Goal: Book appointment/travel/reservation

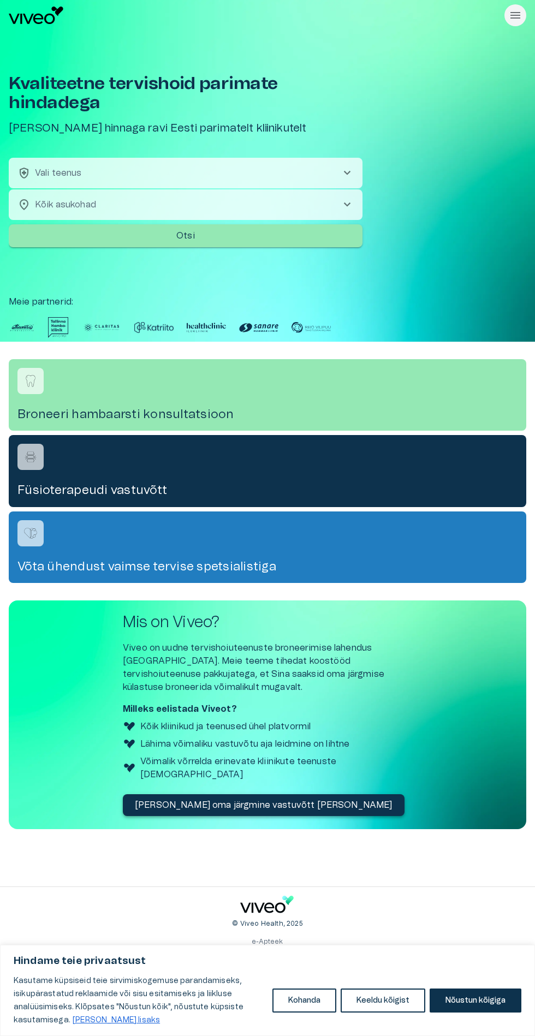
click at [394, 276] on div "Kvaliteetne tervishoid parimate hindadega Broneeri soodsaima hinnaga ravi Eesti…" at bounding box center [268, 186] width 518 height 311
click at [350, 169] on span "chevron_right" at bounding box center [347, 173] width 13 height 13
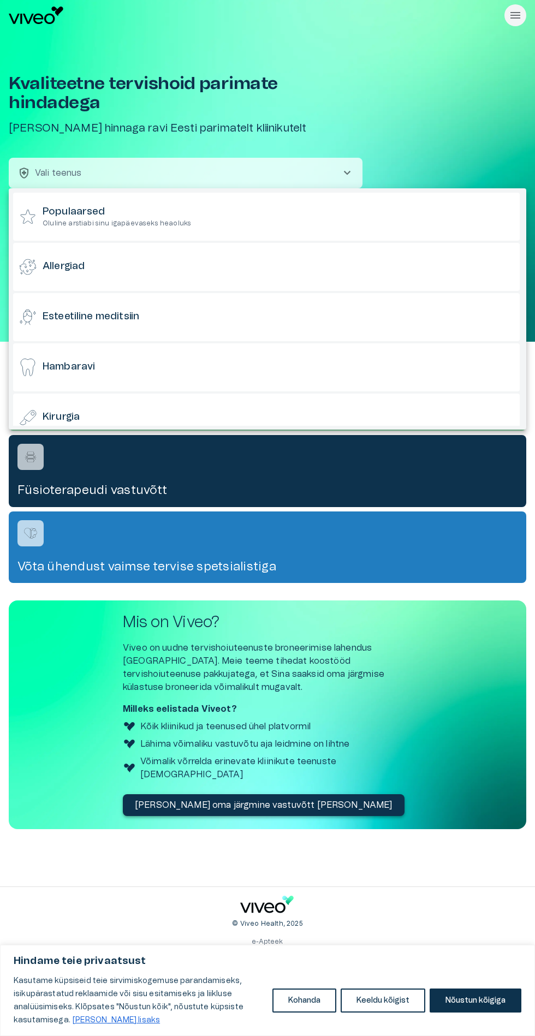
scroll to position [1, 0]
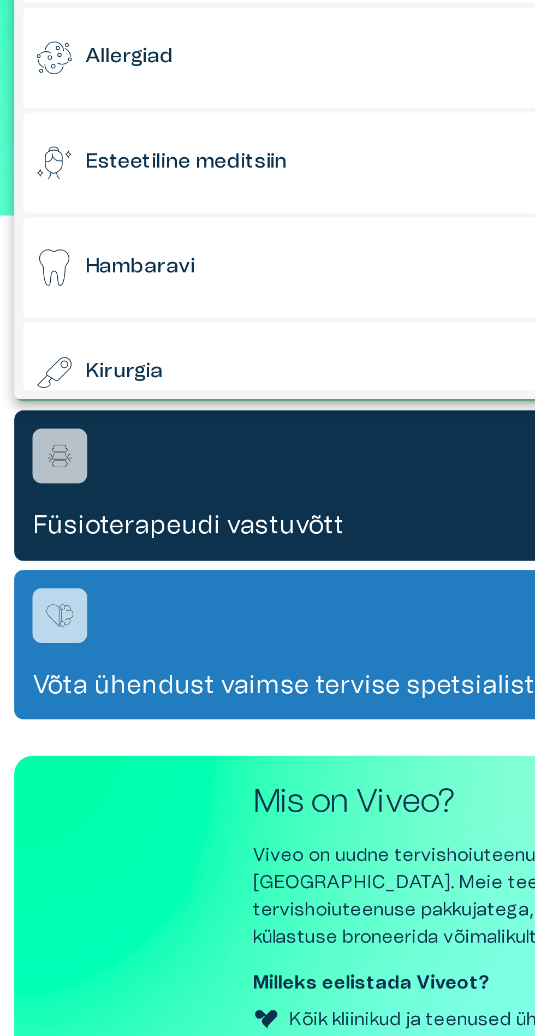
click at [88, 360] on h6 "Hambaravi" at bounding box center [69, 367] width 52 height 14
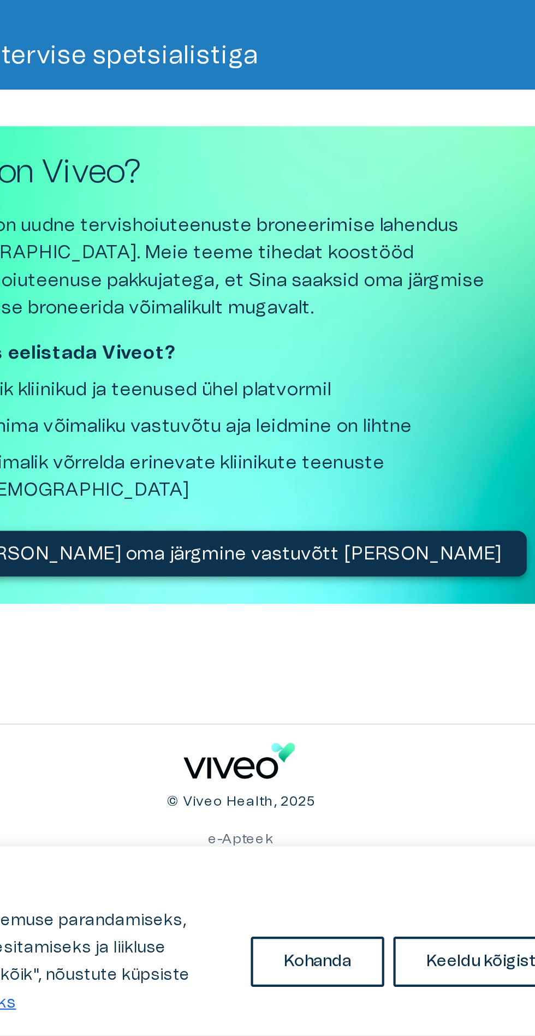
scroll to position [0, 0]
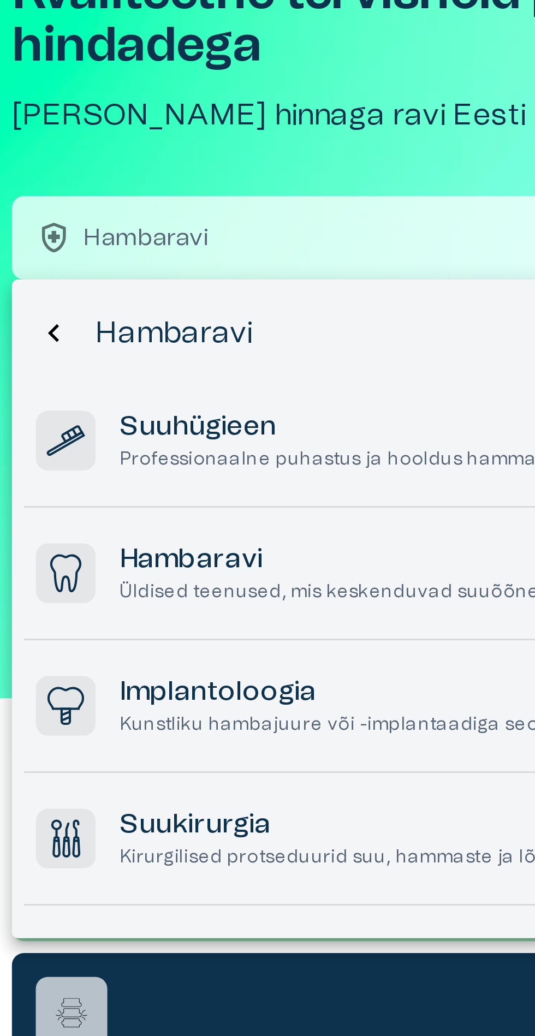
click at [32, 205] on button "chevron_backward" at bounding box center [24, 208] width 22 height 22
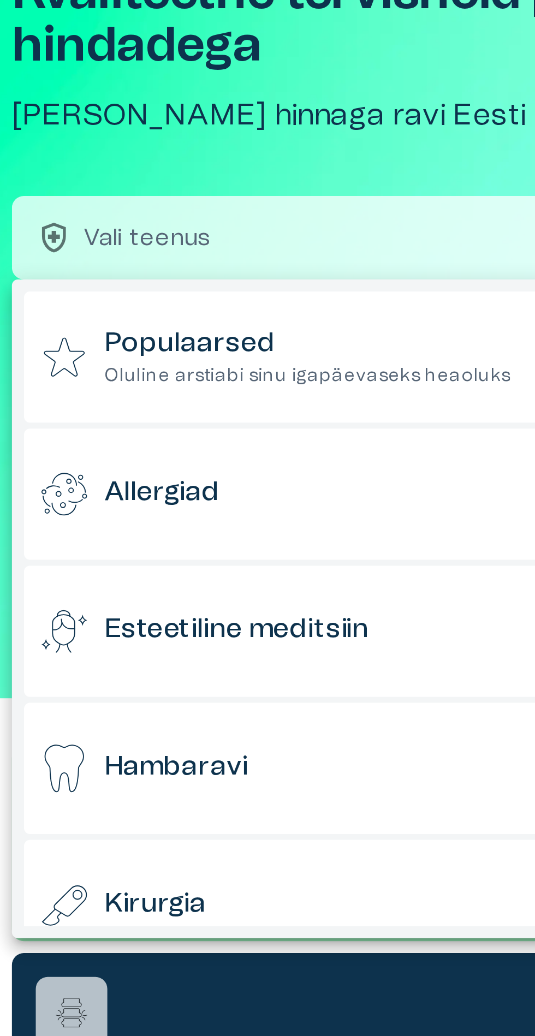
click at [132, 369] on div "Hambaravi" at bounding box center [266, 367] width 507 height 48
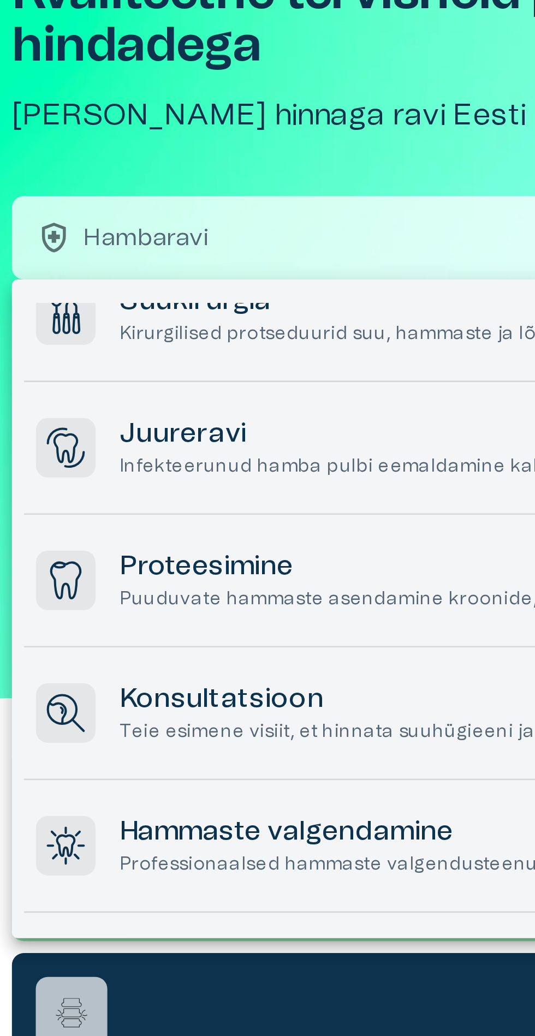
scroll to position [192, 0]
click at [98, 254] on p "Infekteerunud hamba pulbi eemaldamine kahjustatud hammaste päästmiseks ja taast…" at bounding box center [207, 256] width 319 height 9
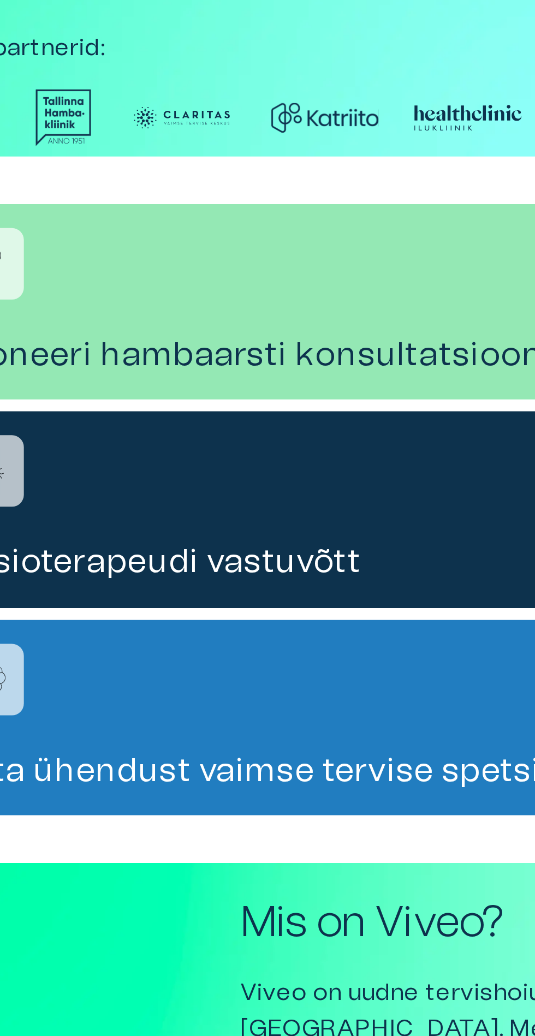
click at [188, 408] on h4 "Broneeri hambaarsti konsultatsioon" at bounding box center [267, 414] width 500 height 15
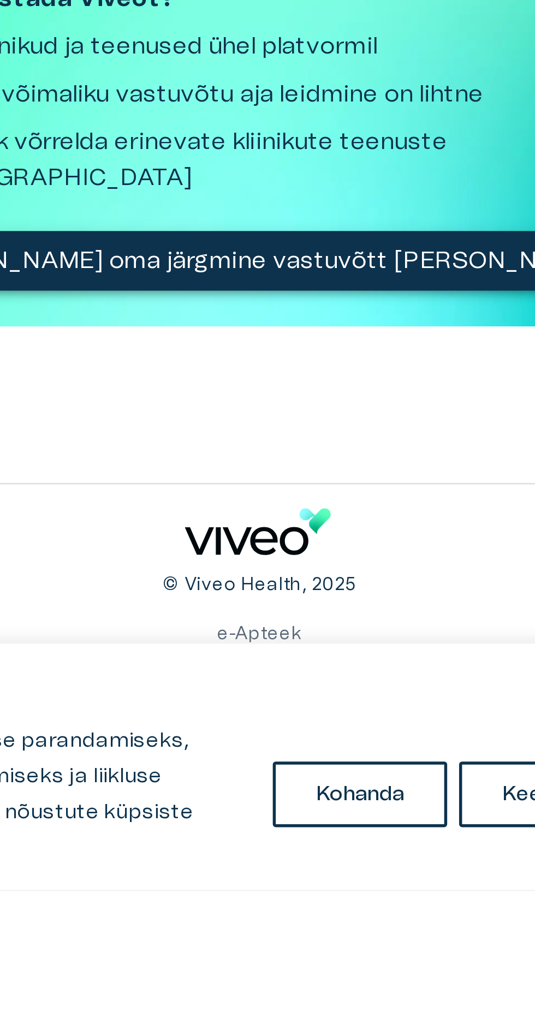
click at [360, 971] on div "© Viveo Health, 2025 e-Apteek KKK Privaatsuspoliitika Kasutustingimused [PERSON…" at bounding box center [267, 962] width 483 height 150
